Goal: Check status: Check status

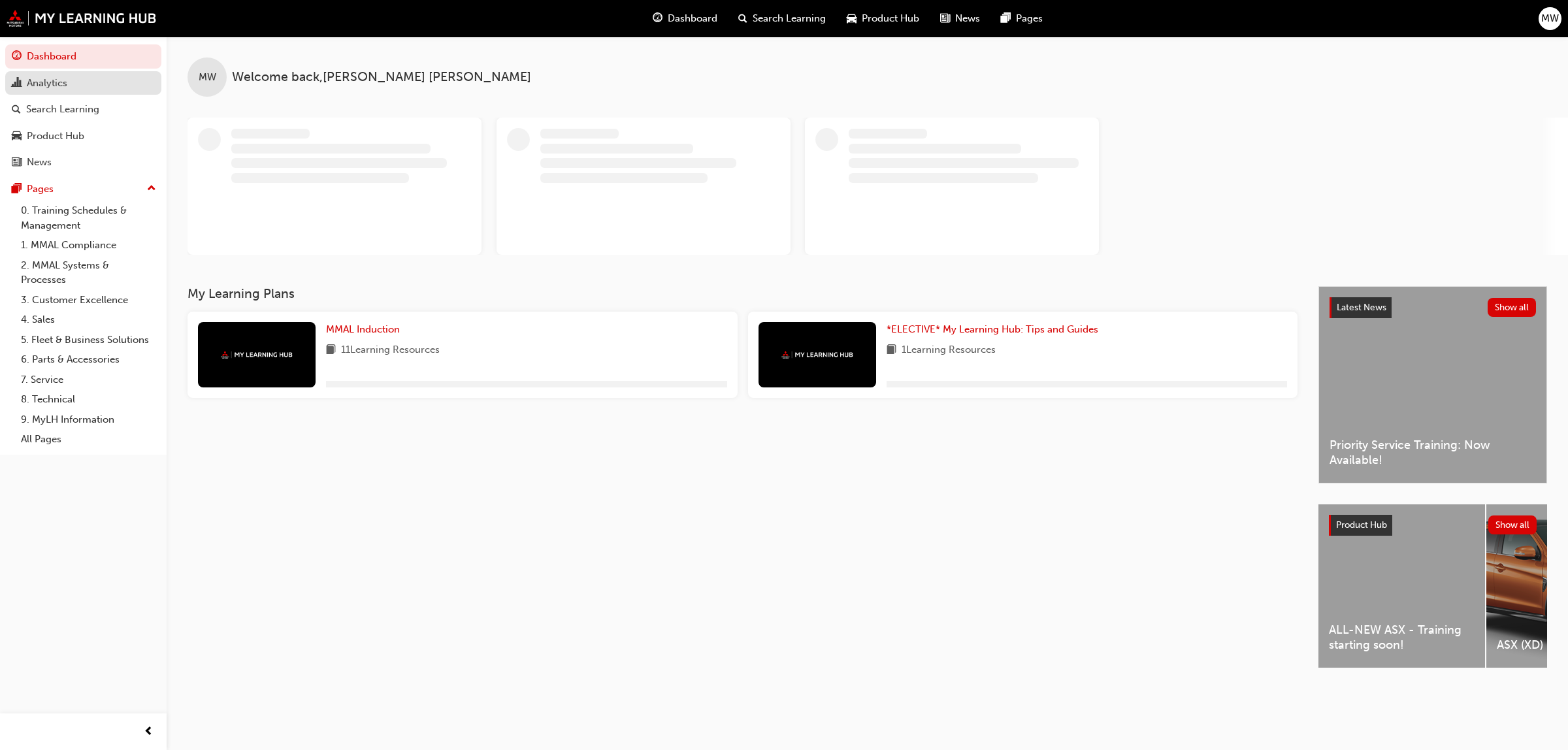
click at [66, 87] on div "Analytics" at bounding box center [47, 84] width 40 height 15
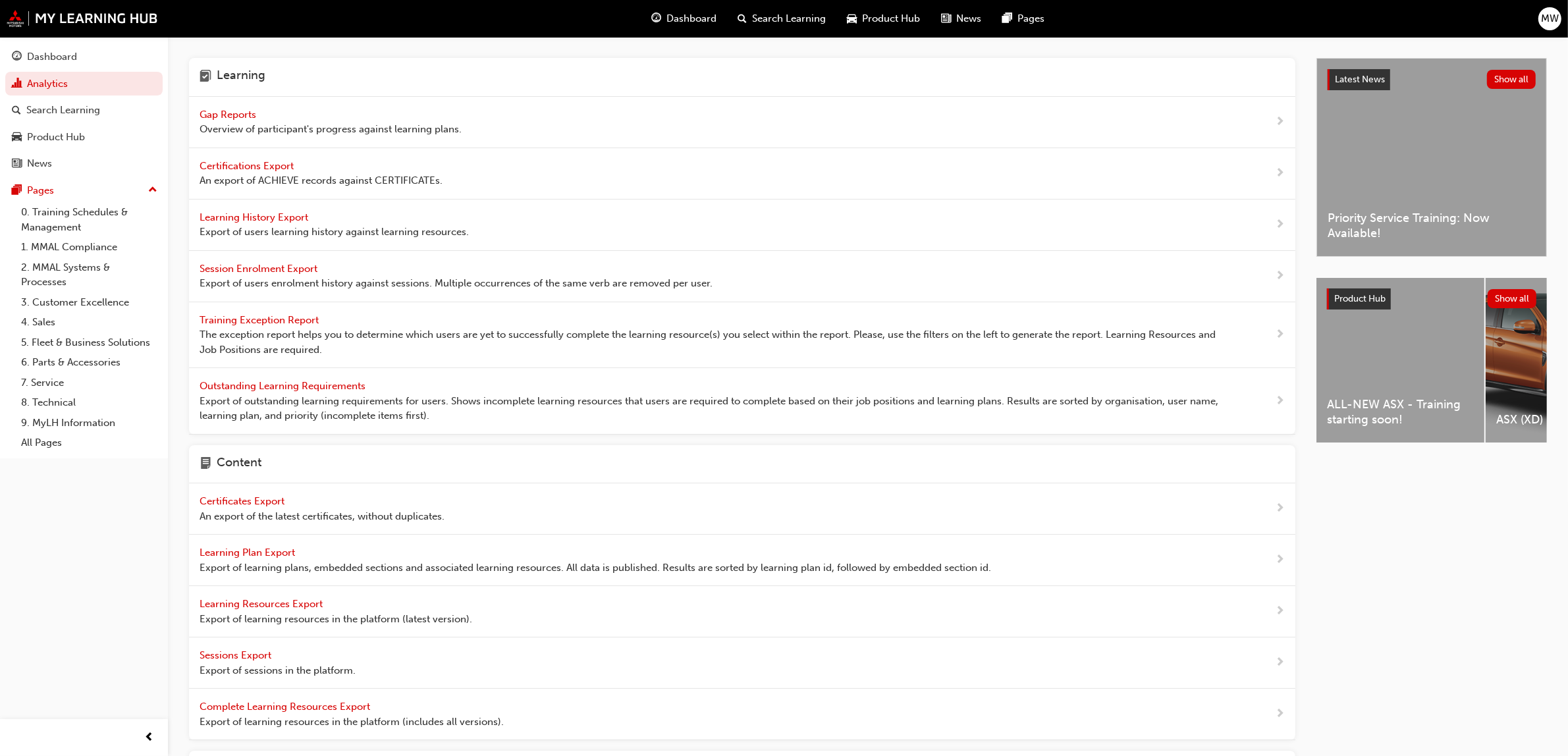
click at [235, 108] on div "Gap Reports Overview of participant's progress against learning plans." at bounding box center [331, 122] width 262 height 30
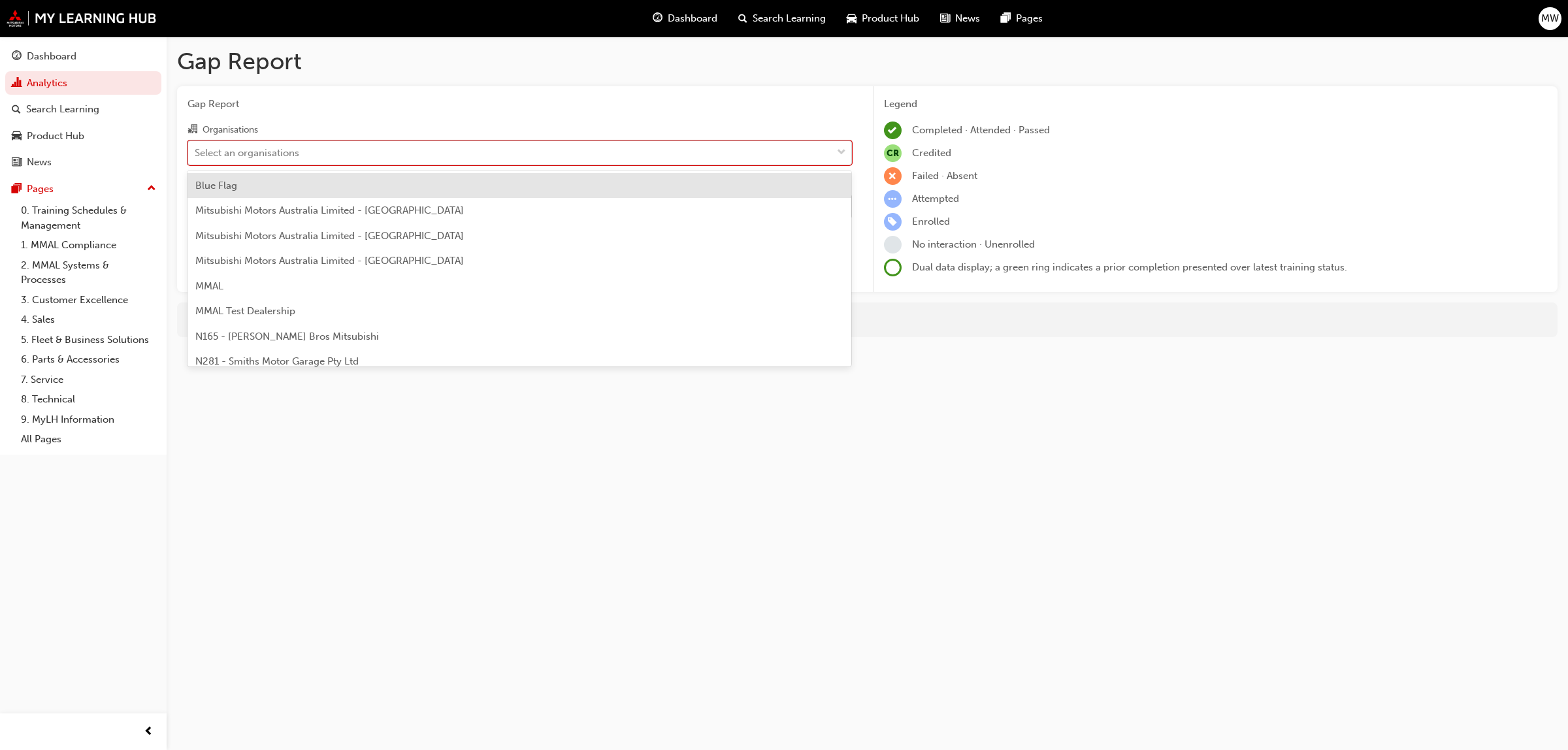
click at [841, 155] on span "down-icon" at bounding box center [842, 153] width 10 height 17
click at [196, 155] on input "Organisations option Blue Flag focused, 1 of 202. 202 results available. Use Up…" at bounding box center [194, 152] width 1 height 12
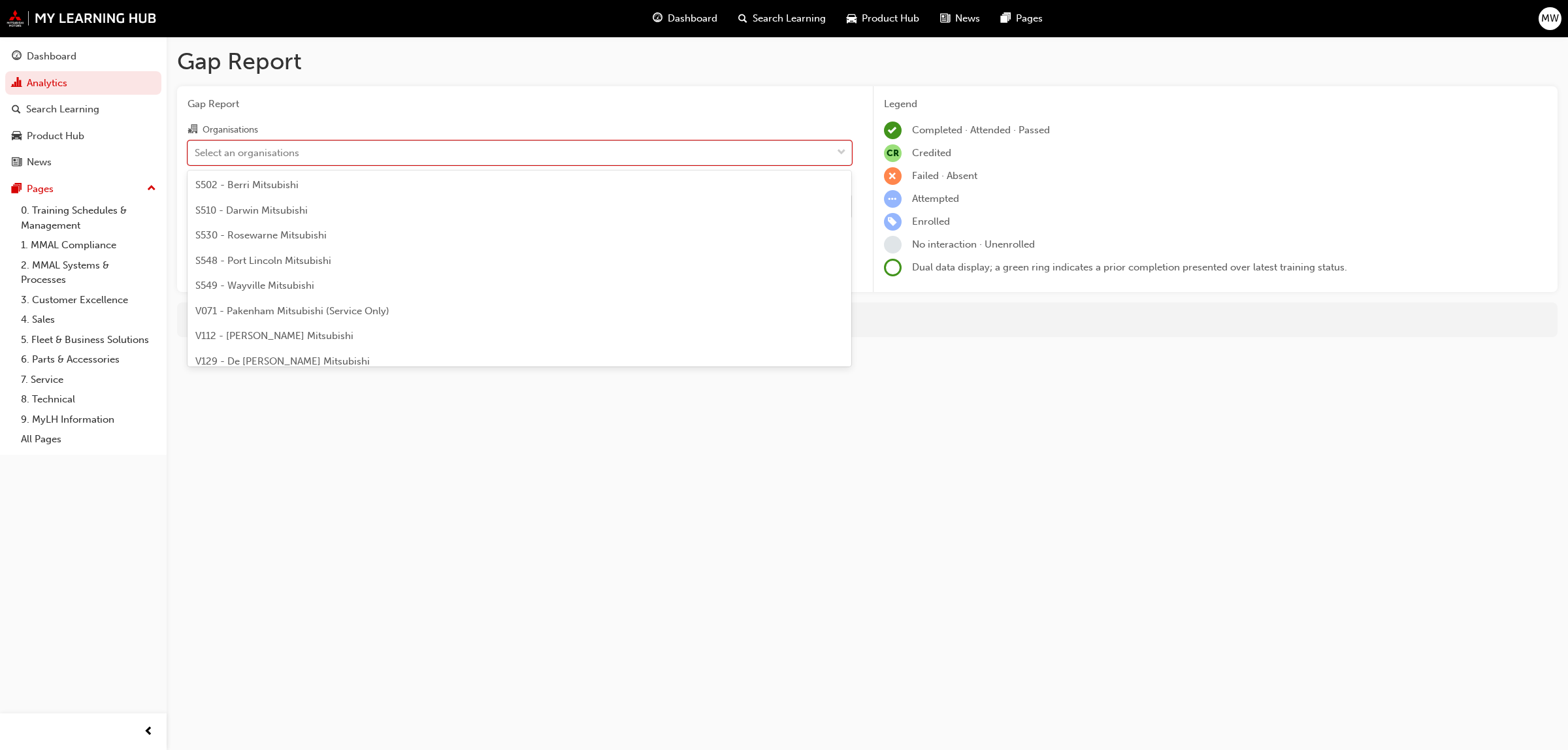
scroll to position [3239, 0]
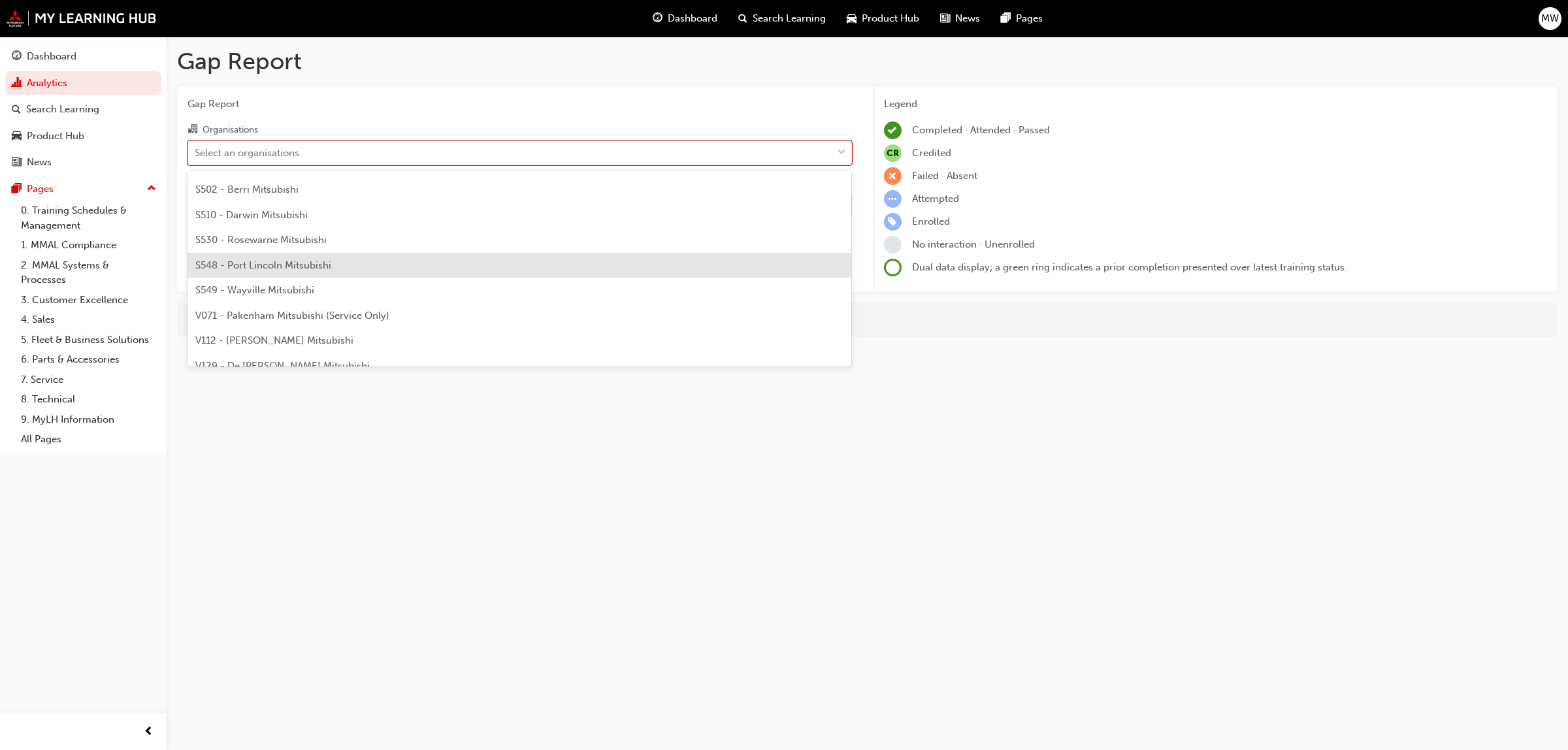
click at [327, 262] on span "S548 - Port Lincoln Mitsubishi" at bounding box center [263, 265] width 136 height 12
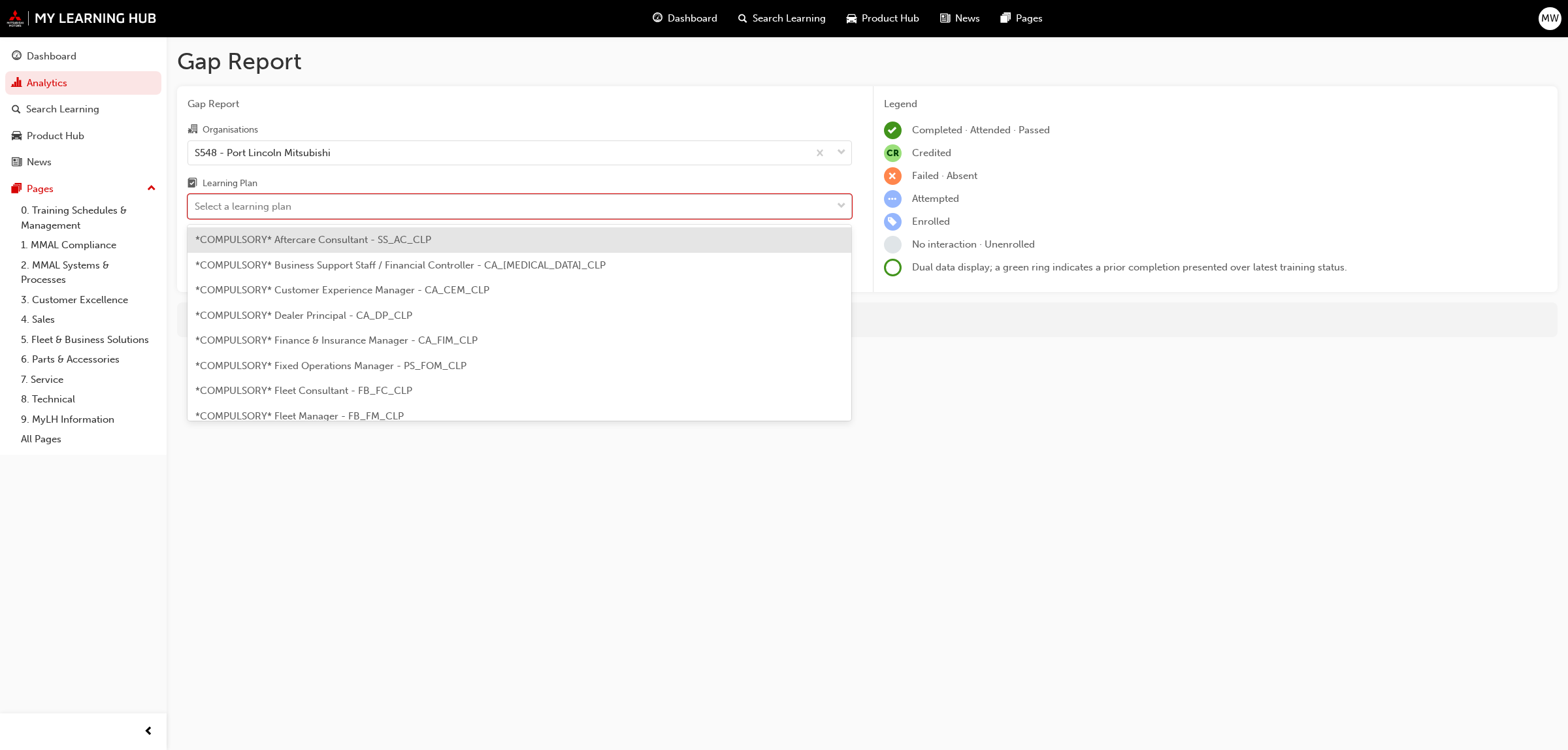
click at [833, 208] on div at bounding box center [842, 206] width 19 height 23
click at [196, 208] on input "Learning Plan option *COMPULSORY* Aftercare Consultant - SS_AC_CLP focused, 1 o…" at bounding box center [194, 206] width 1 height 12
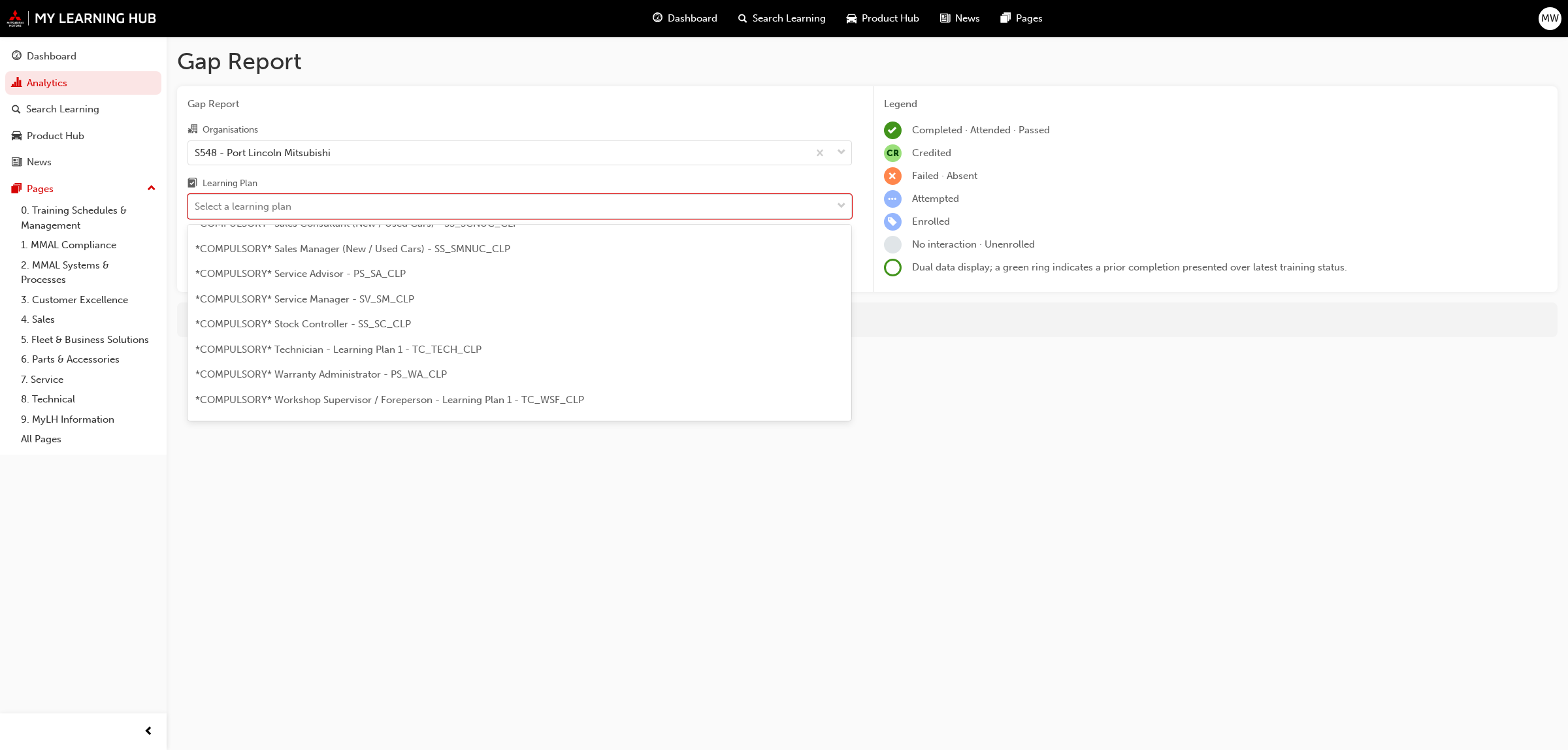
scroll to position [513, 0]
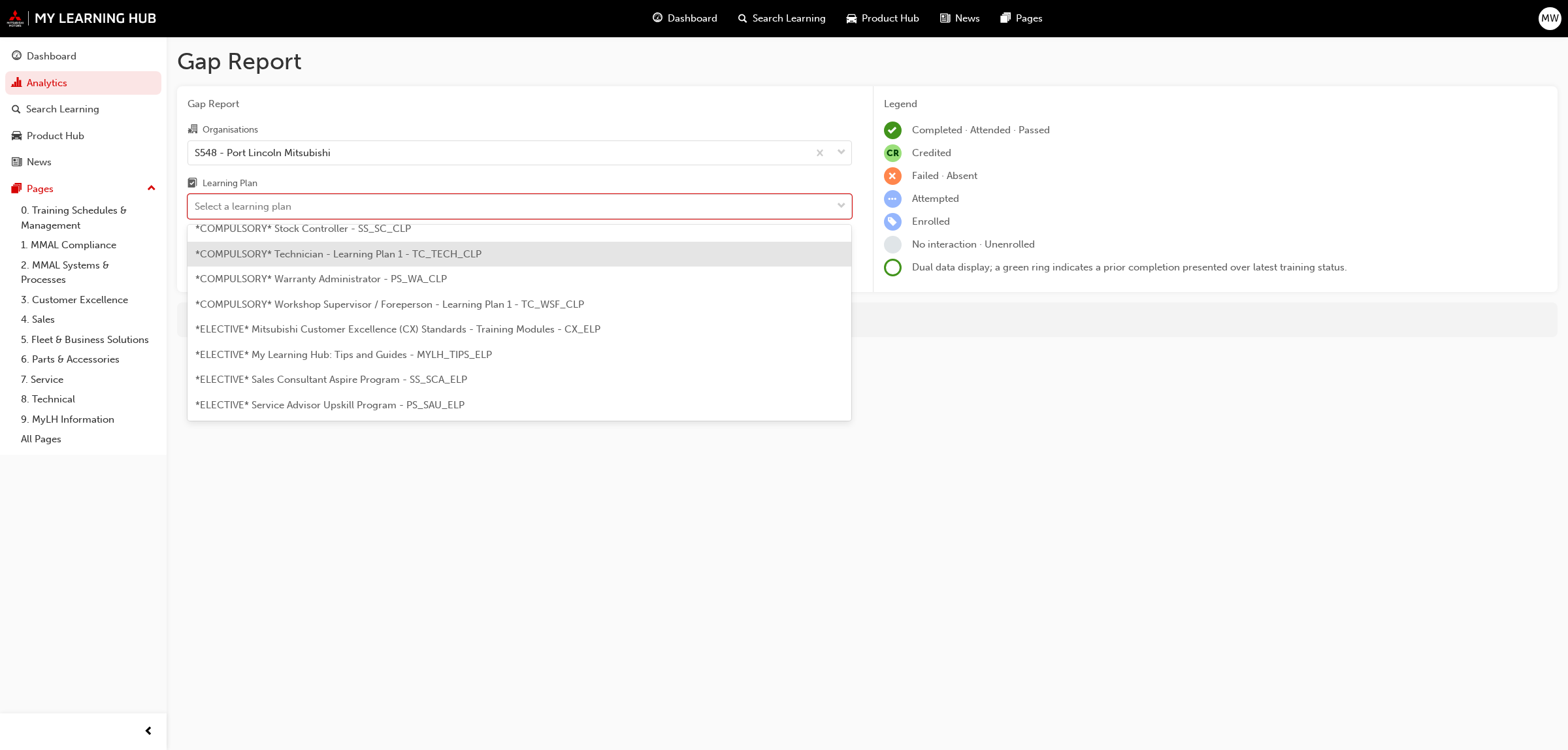
click at [367, 251] on span "*COMPULSORY* Technician - Learning Plan 1 - TC_TECH_CLP" at bounding box center [338, 254] width 286 height 12
